Goal: Task Accomplishment & Management: Use online tool/utility

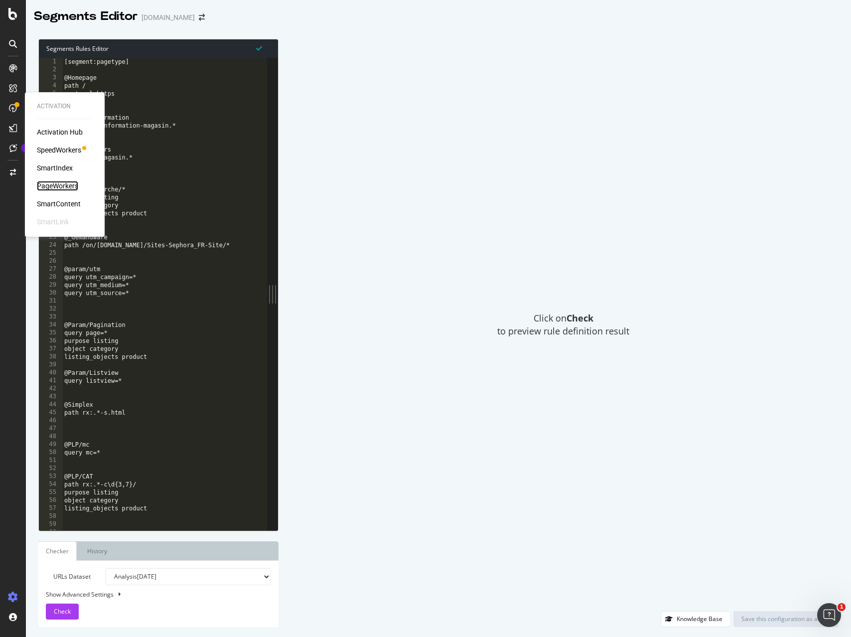
click at [58, 187] on div "PageWorkers" at bounding box center [57, 186] width 41 height 10
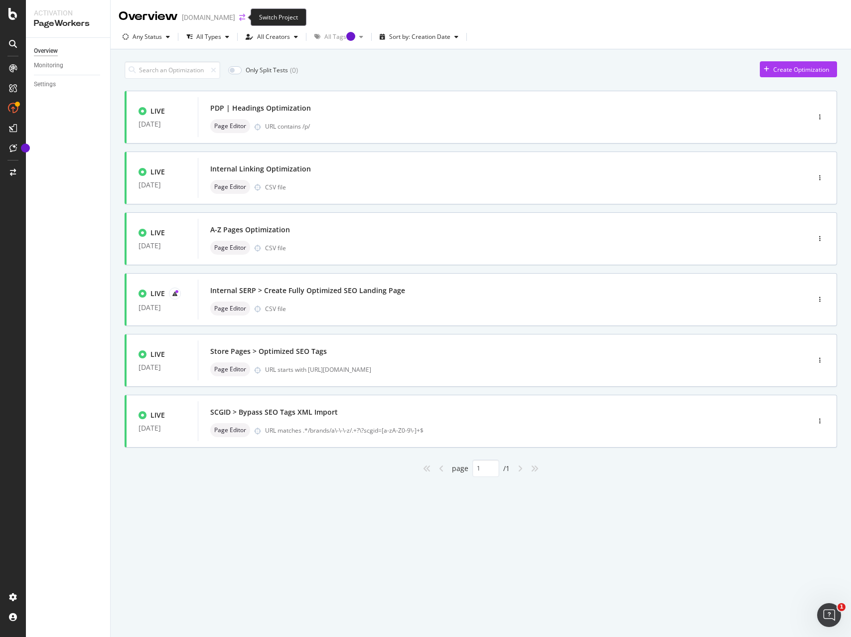
click at [239, 17] on icon "arrow-right-arrow-left" at bounding box center [242, 17] width 6 height 7
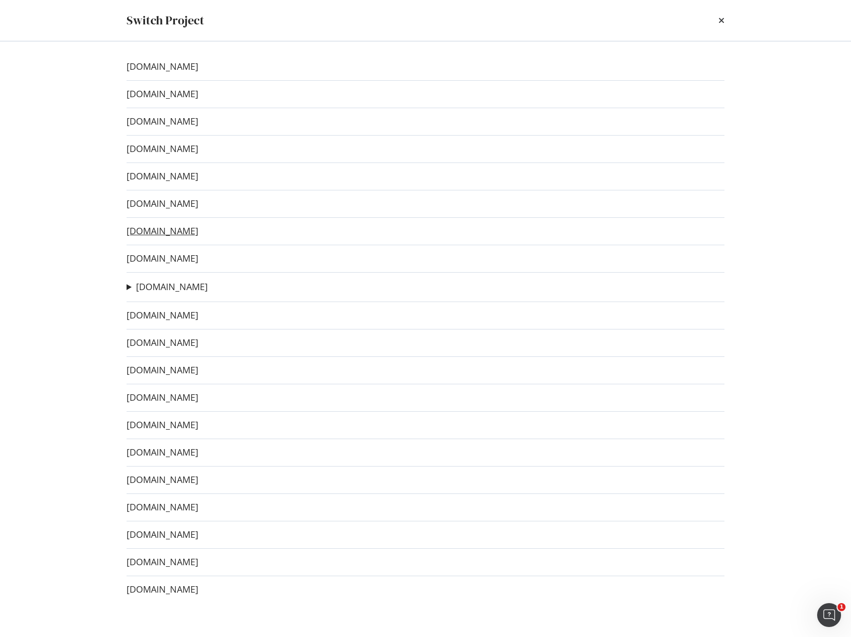
click at [167, 232] on link "[DOMAIN_NAME]" at bounding box center [163, 231] width 72 height 10
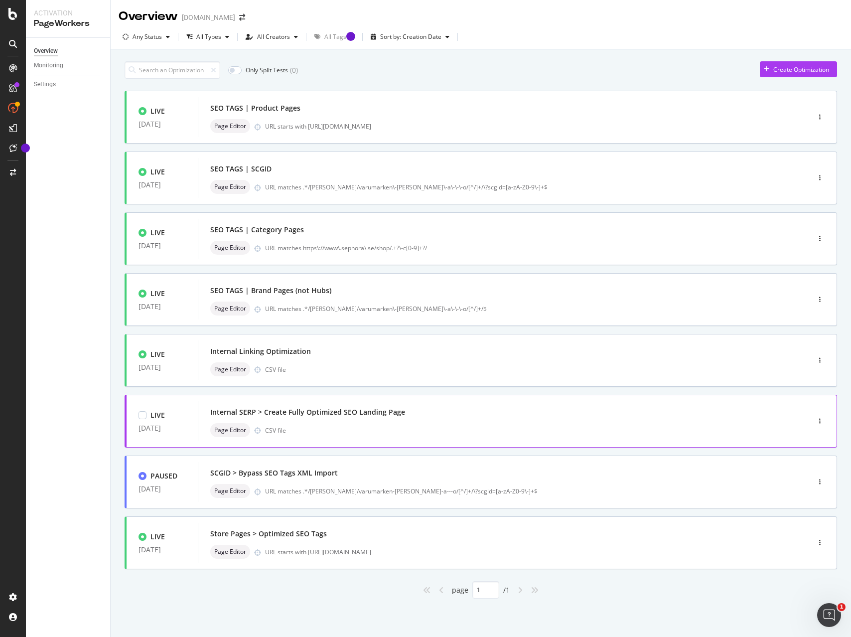
click at [420, 432] on div "Page Editor CSV file" at bounding box center [488, 430] width 557 height 14
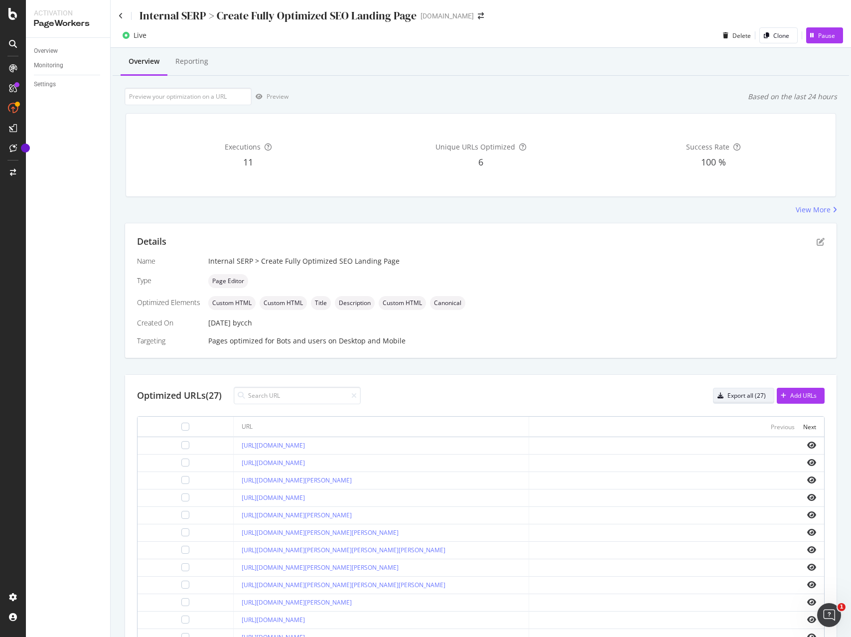
click at [752, 398] on div "Export all (27)" at bounding box center [747, 395] width 38 height 8
click at [474, 17] on span at bounding box center [481, 15] width 14 height 7
click at [478, 16] on icon "arrow-right-arrow-left" at bounding box center [481, 15] width 6 height 7
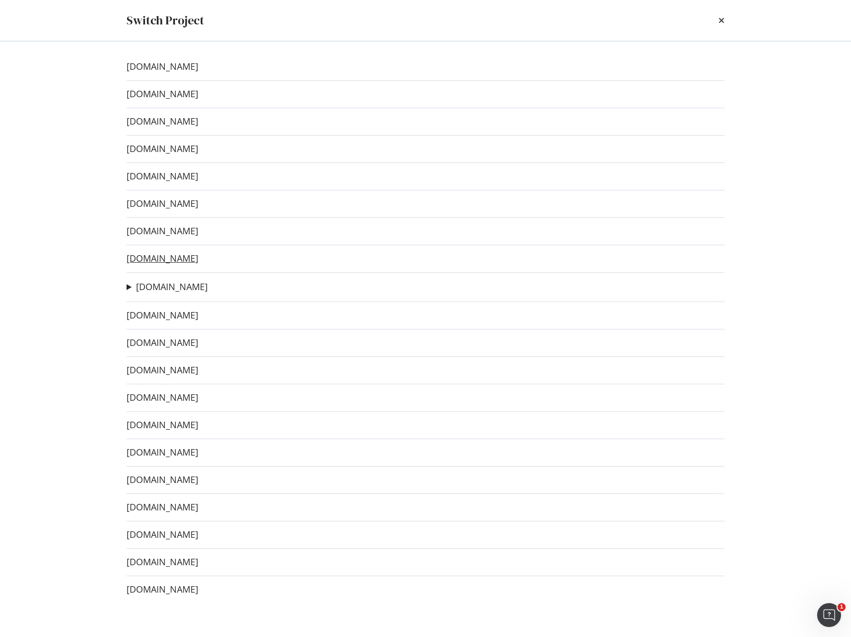
click at [181, 258] on link "[DOMAIN_NAME]" at bounding box center [163, 258] width 72 height 10
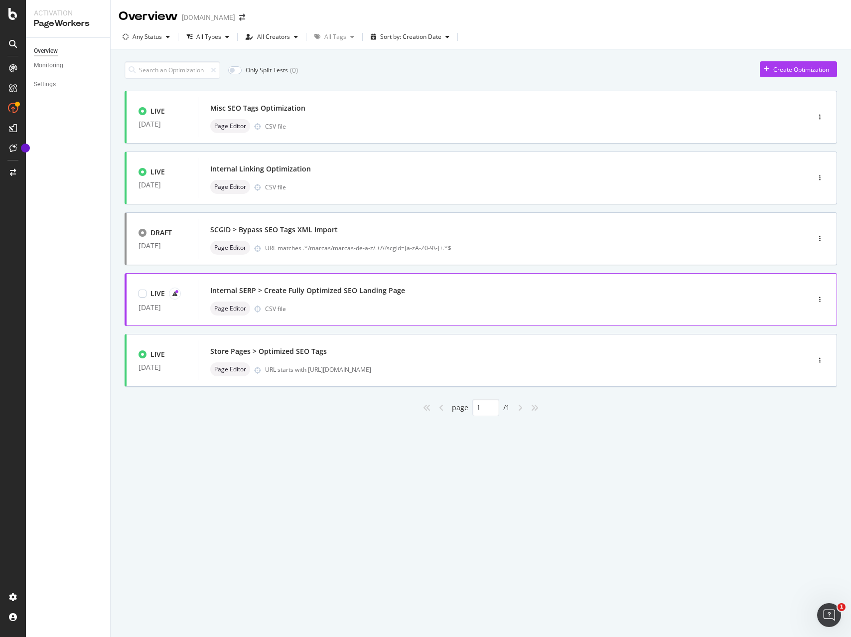
click at [361, 299] on div "Internal SERP > Create Fully Optimized SEO Landing Page Page Editor CSV file" at bounding box center [488, 300] width 557 height 32
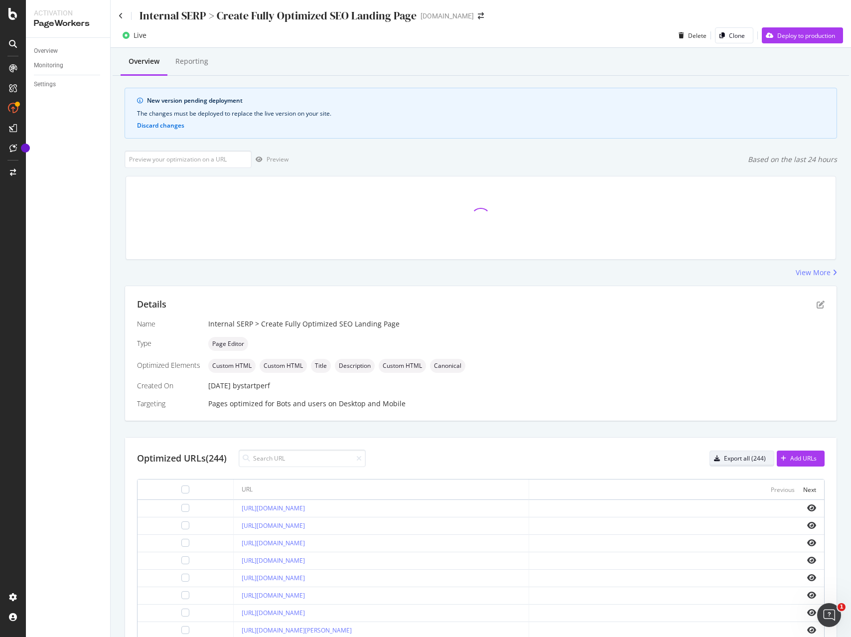
click at [719, 457] on icon "button" at bounding box center [717, 459] width 6 height 6
click at [483, 19] on span at bounding box center [481, 15] width 14 height 7
click at [478, 15] on icon "arrow-right-arrow-left" at bounding box center [481, 15] width 6 height 7
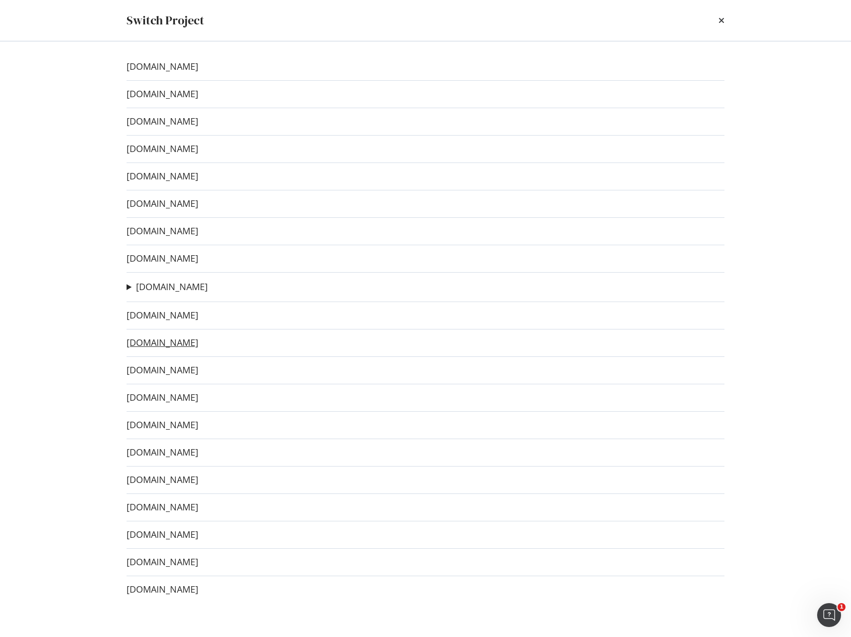
click at [159, 343] on link "[DOMAIN_NAME]" at bounding box center [163, 342] width 72 height 10
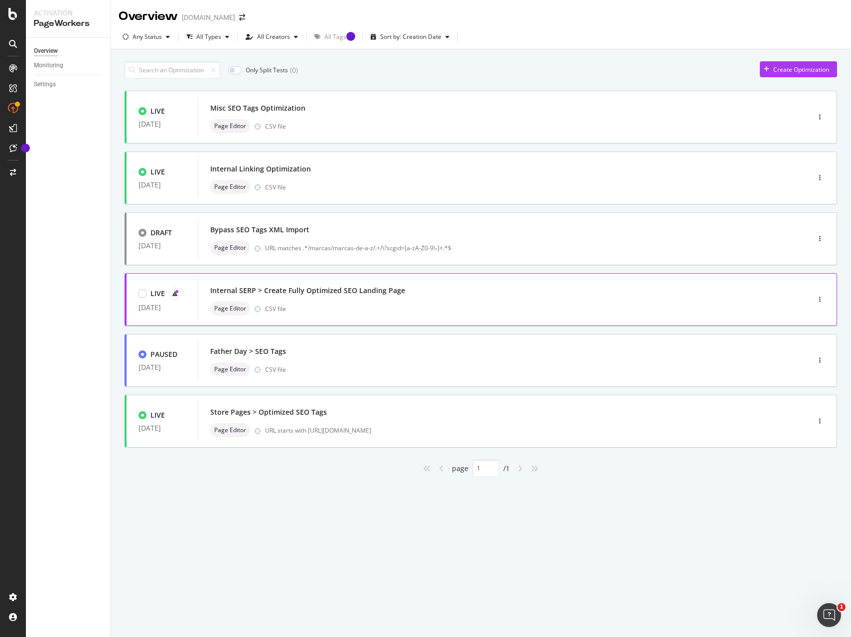
click at [431, 297] on div "Internal SERP > Create Fully Optimized SEO Landing Page" at bounding box center [488, 291] width 557 height 14
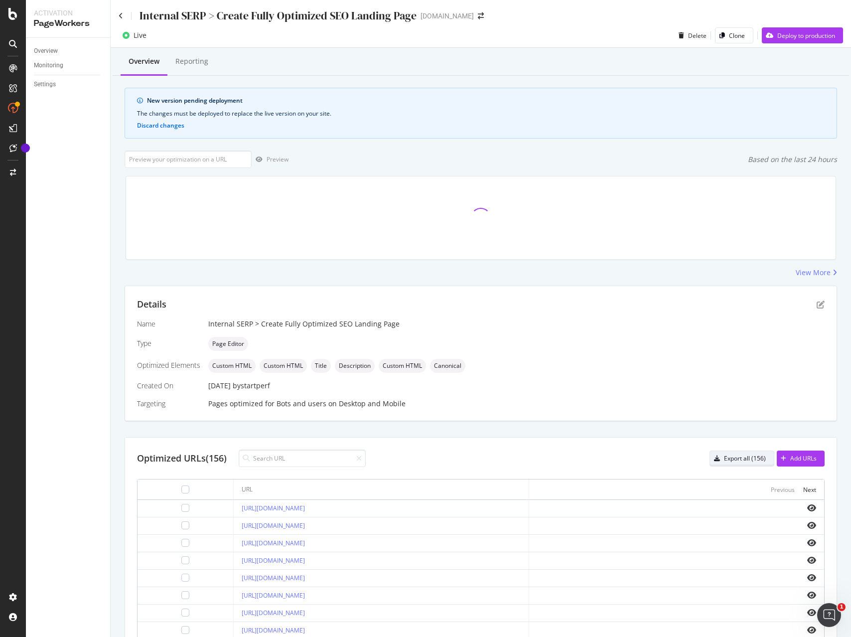
click at [744, 452] on div "Export all (156)" at bounding box center [738, 459] width 56 height 14
click at [449, 19] on div "[DOMAIN_NAME]" at bounding box center [447, 16] width 53 height 10
click at [478, 18] on icon "arrow-right-arrow-left" at bounding box center [481, 15] width 6 height 7
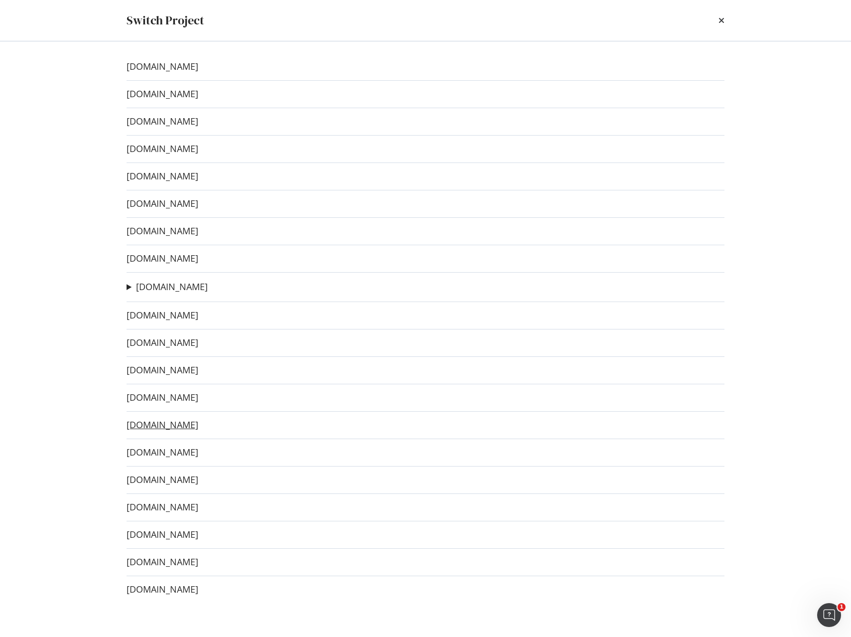
click at [185, 426] on link "[DOMAIN_NAME]" at bounding box center [163, 425] width 72 height 10
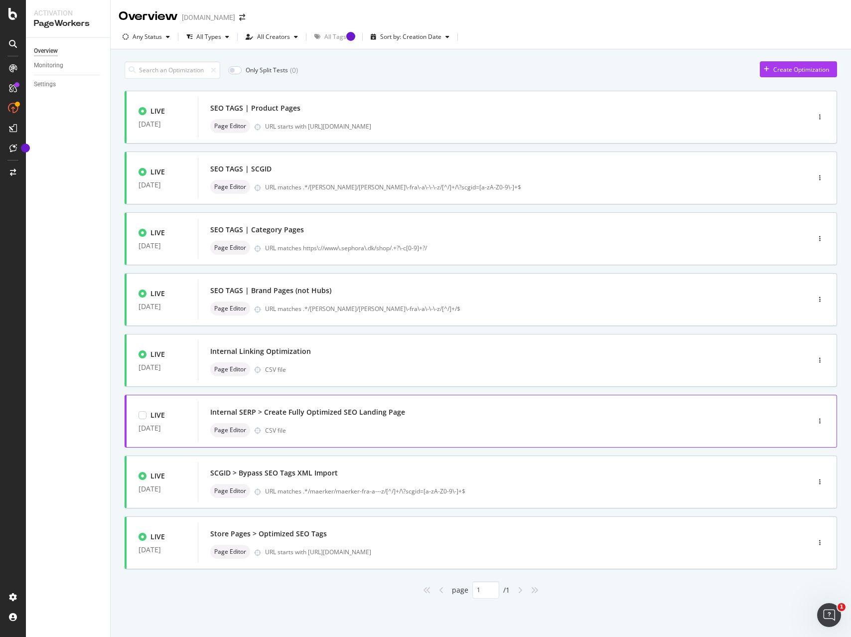
click at [429, 407] on div "Internal SERP > Create Fully Optimized SEO Landing Page" at bounding box center [488, 412] width 557 height 14
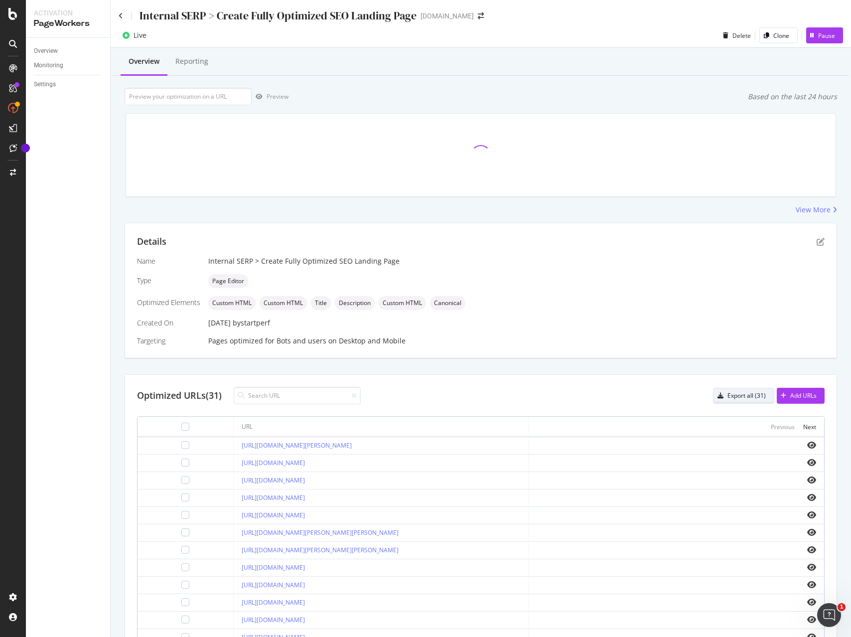
click at [743, 396] on div "Export all (31)" at bounding box center [747, 395] width 38 height 8
